Goal: Task Accomplishment & Management: Complete application form

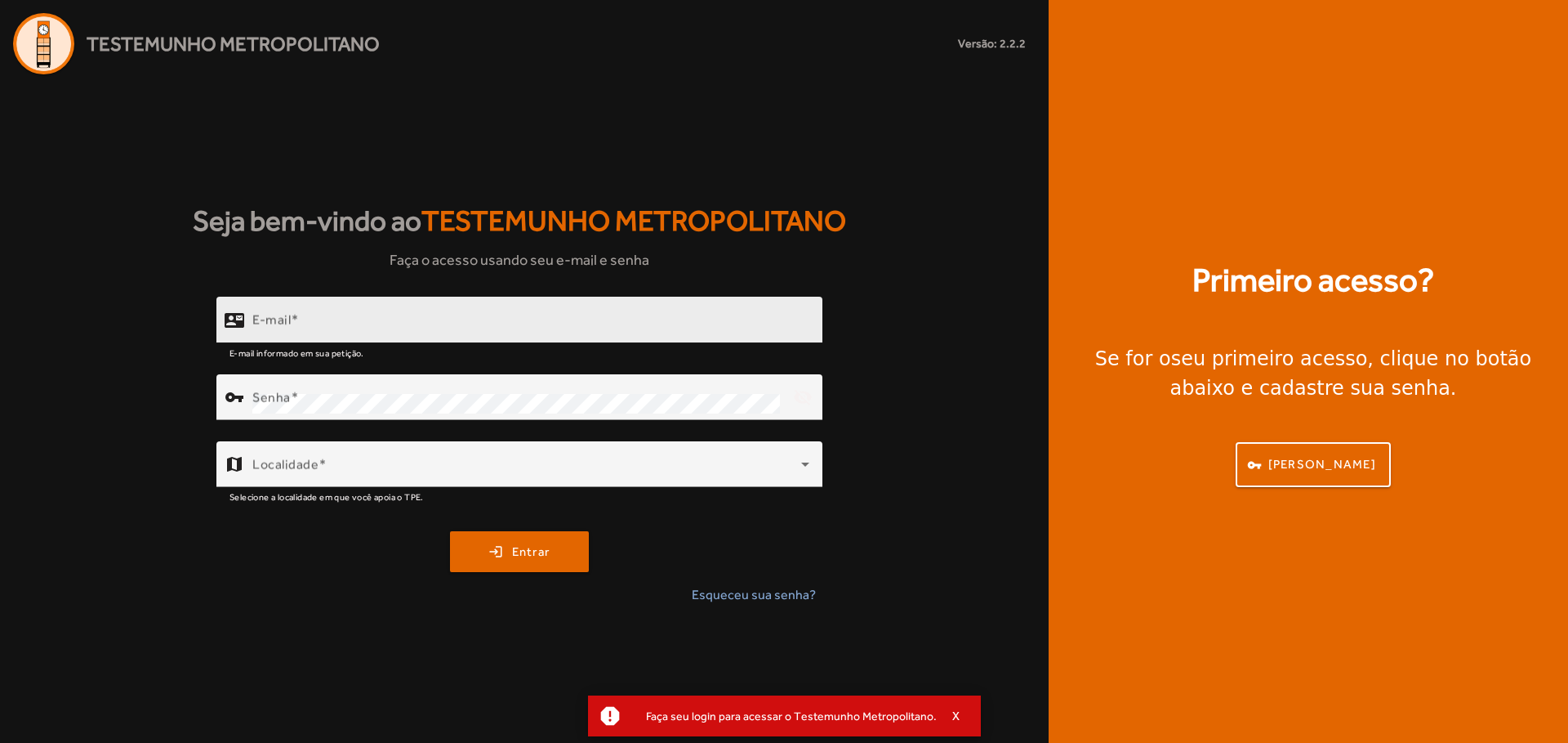
click at [429, 312] on div "E-mail" at bounding box center [531, 319] width 557 height 46
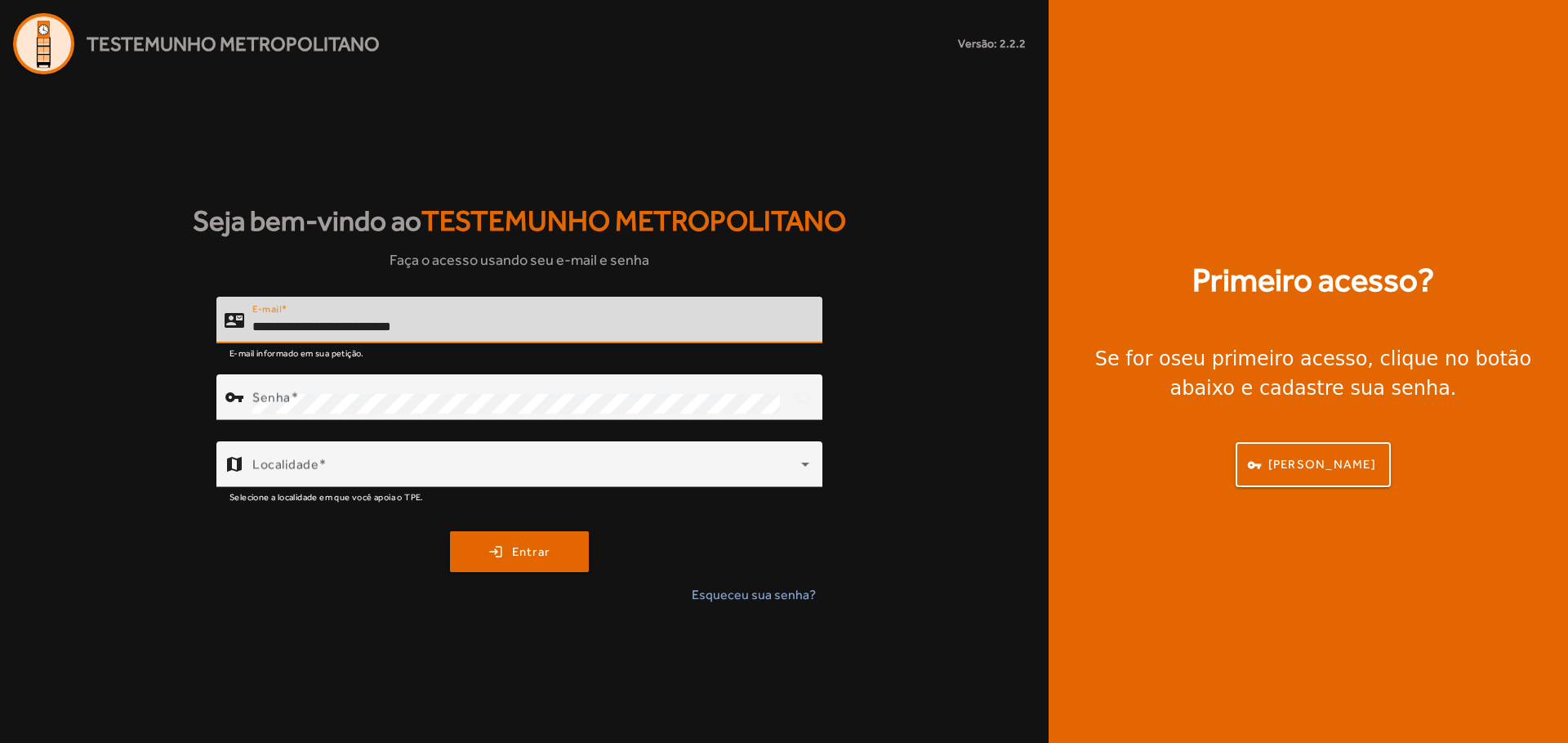
type input "**********"
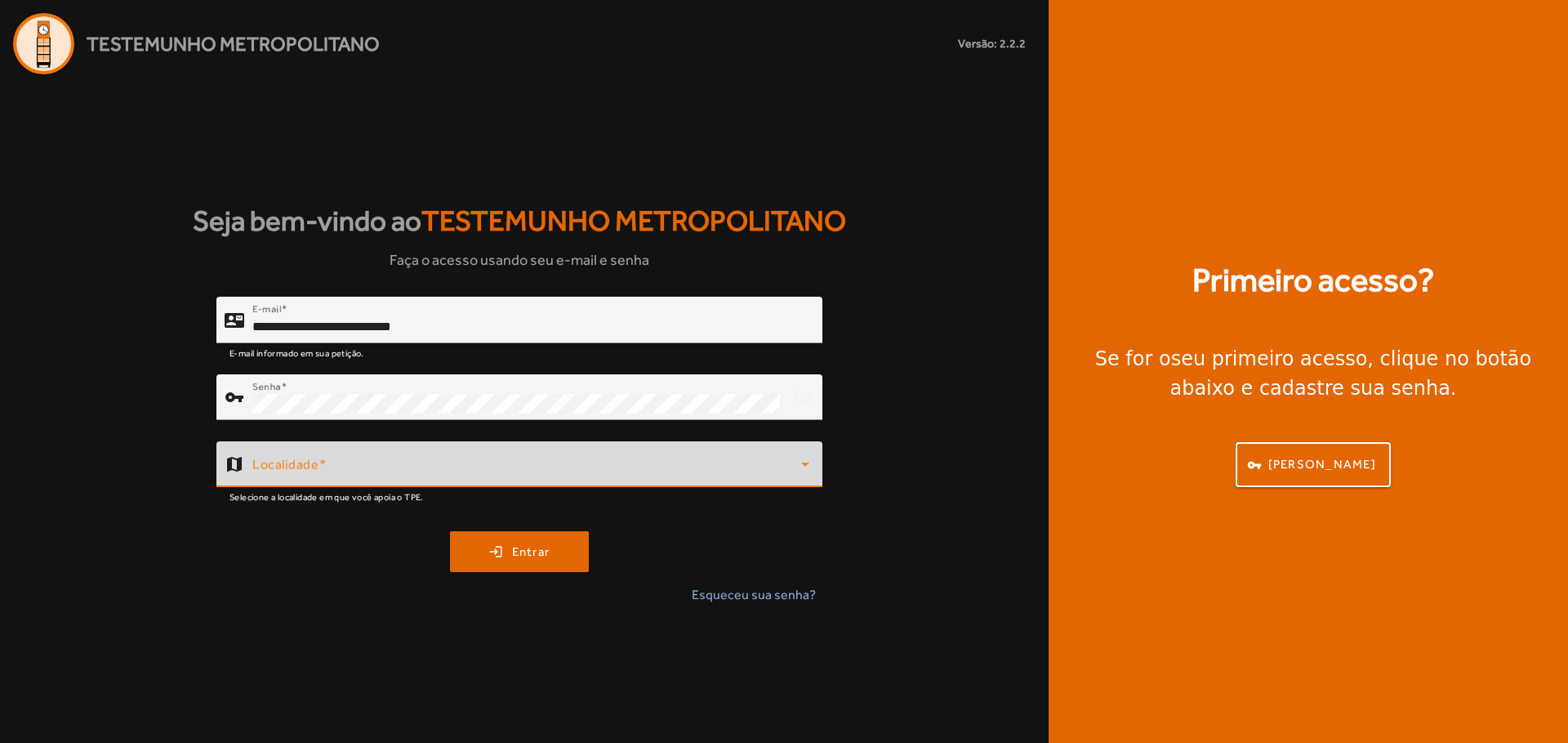
click at [511, 473] on span at bounding box center [527, 470] width 549 height 19
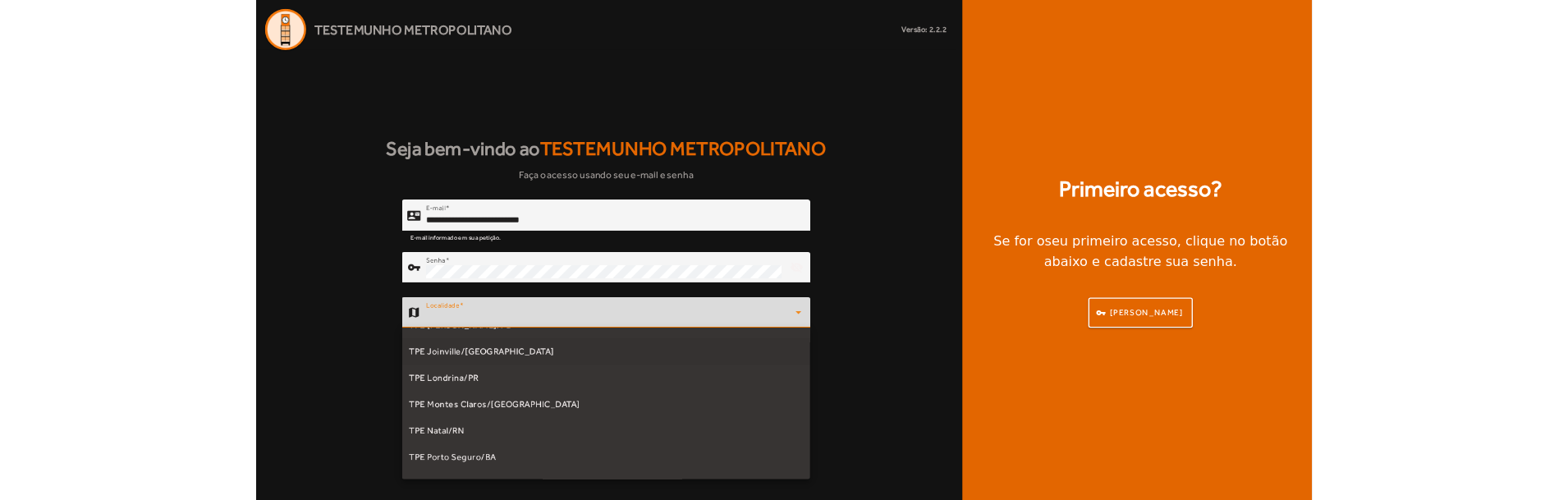
scroll to position [407, 0]
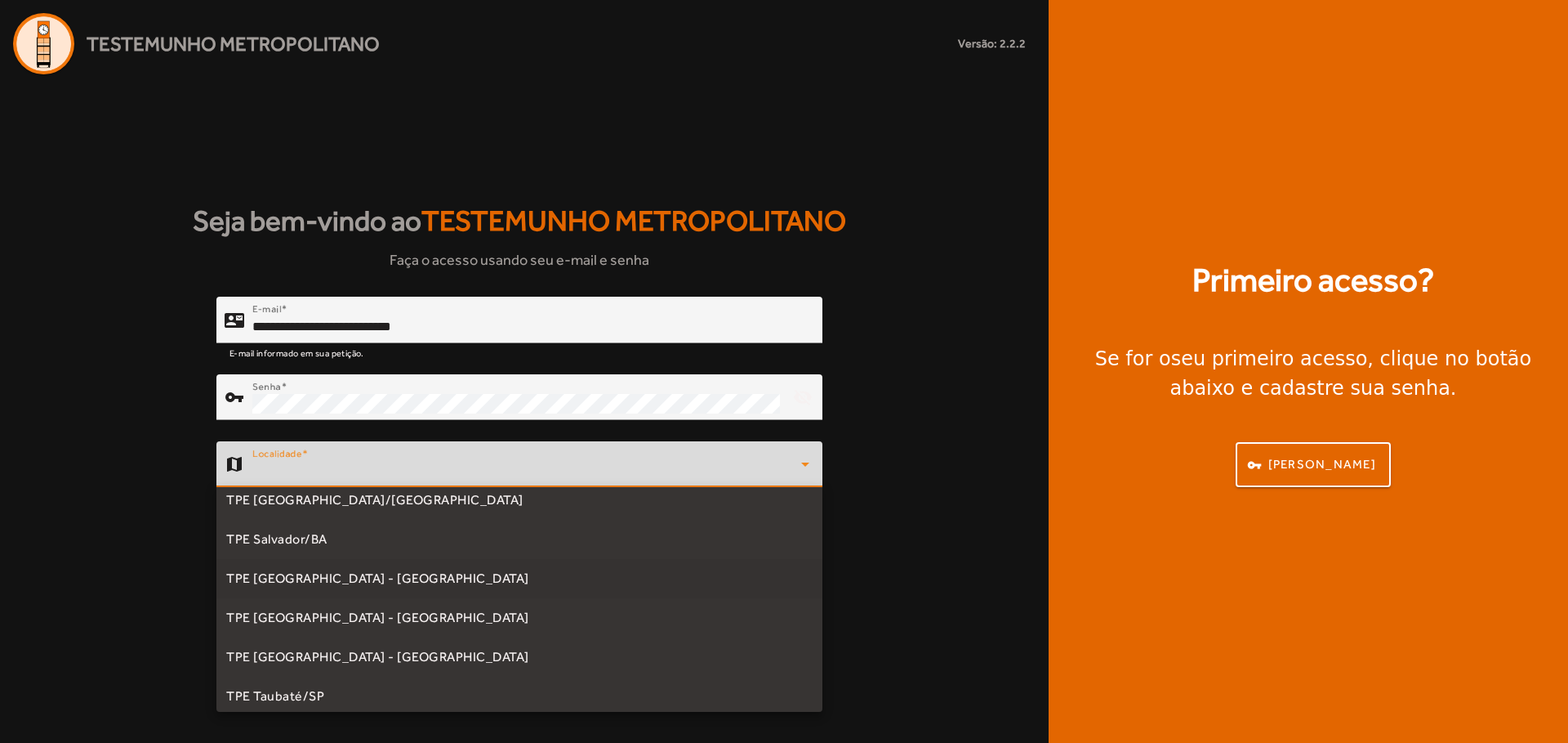
click at [463, 584] on mat-option "TPE [GEOGRAPHIC_DATA] - [GEOGRAPHIC_DATA]" at bounding box center [520, 578] width 606 height 40
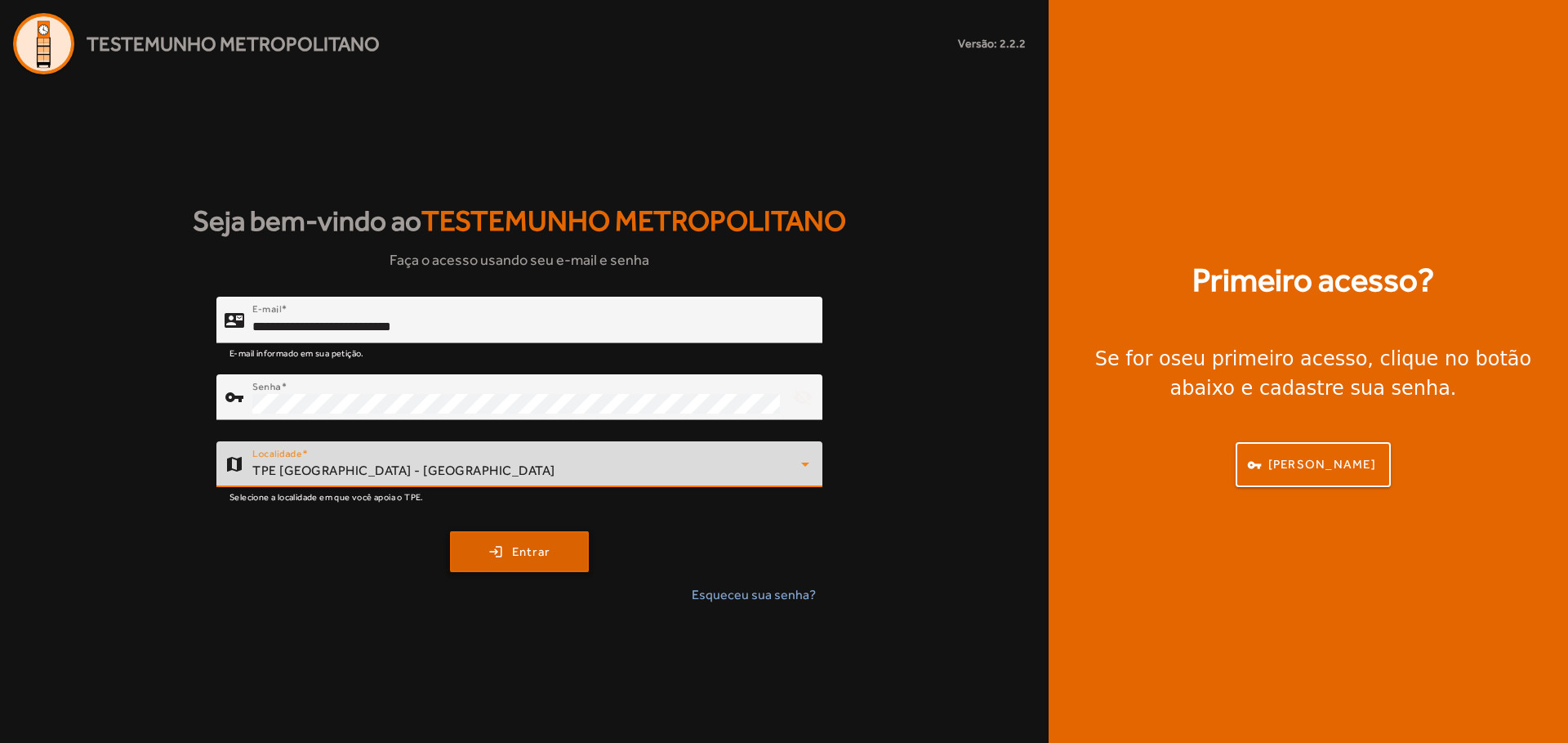
click at [499, 550] on span "submit" at bounding box center [519, 551] width 136 height 40
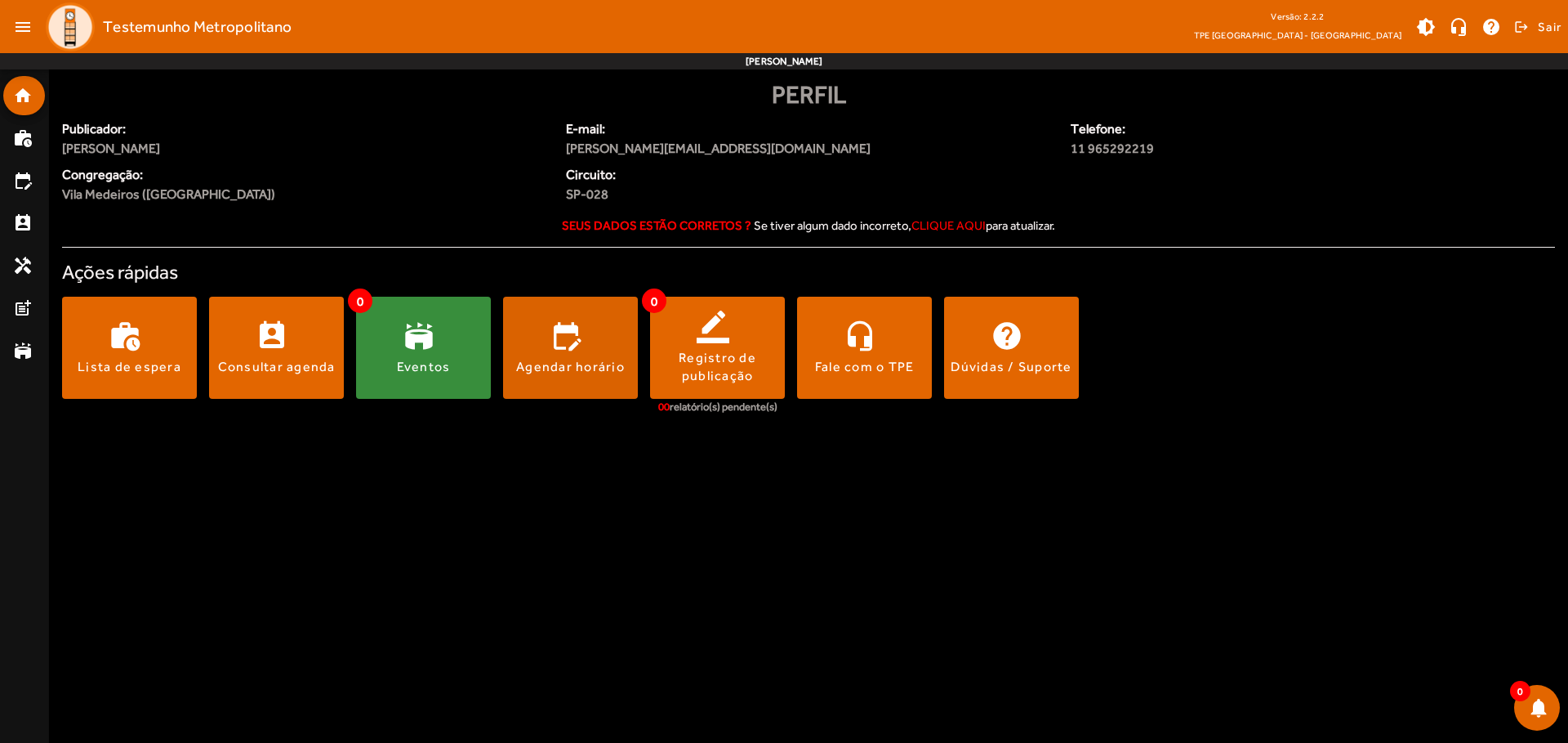
click at [570, 347] on span at bounding box center [570, 348] width 135 height 40
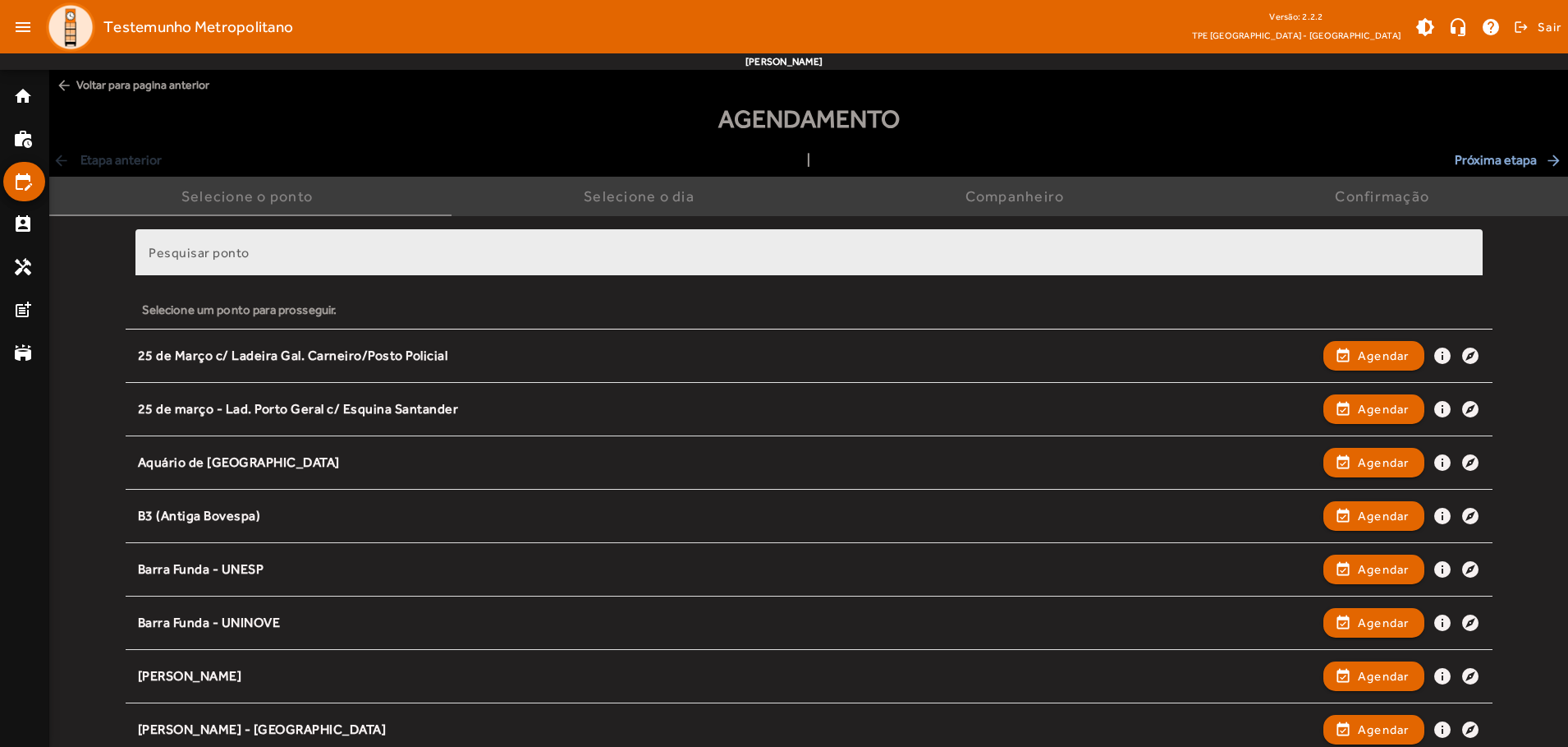
drag, startPoint x: 314, startPoint y: 243, endPoint x: 249, endPoint y: 256, distance: 66.3
click at [249, 256] on div "Pesquisar ponto" at bounding box center [809, 252] width 1322 height 47
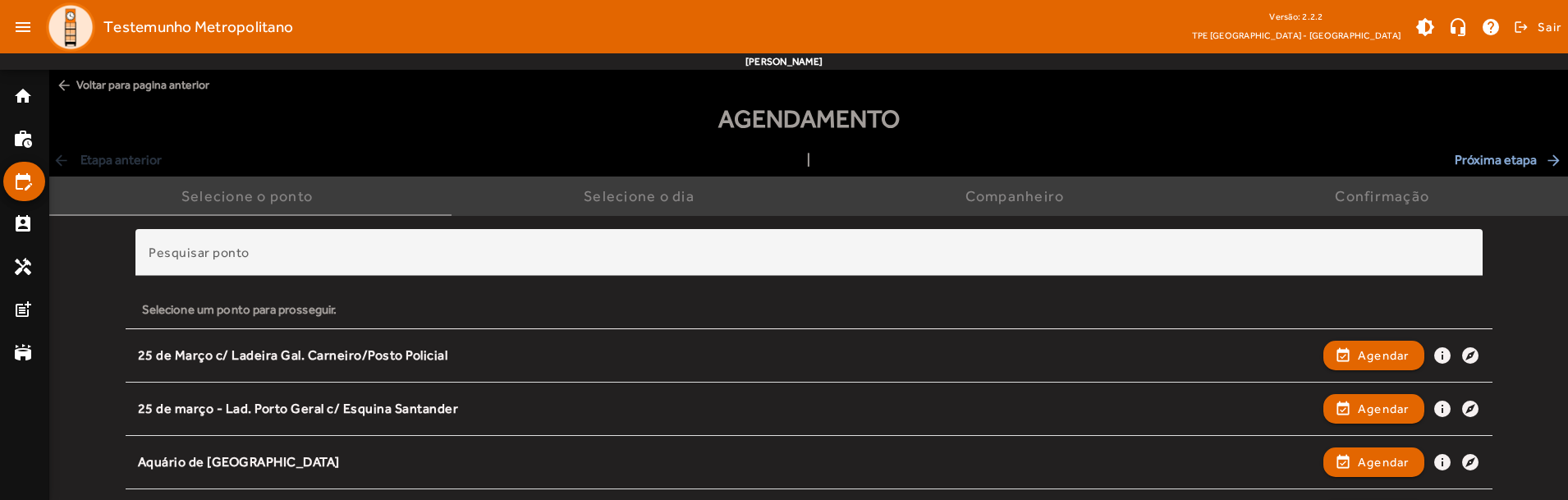
click at [424, 121] on div "Agendamento" at bounding box center [809, 124] width 1519 height 50
